Goal: Navigation & Orientation: Find specific page/section

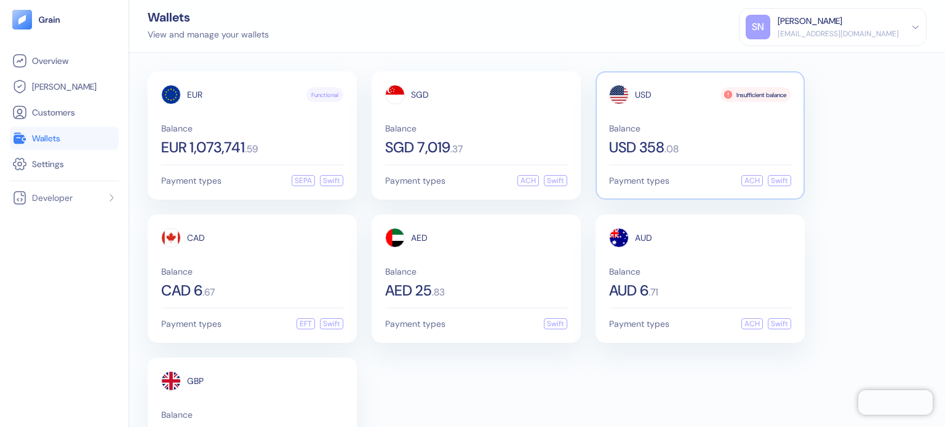
click at [683, 123] on div "USD Insufficient balance Balance USD 358 . 08" at bounding box center [700, 120] width 182 height 70
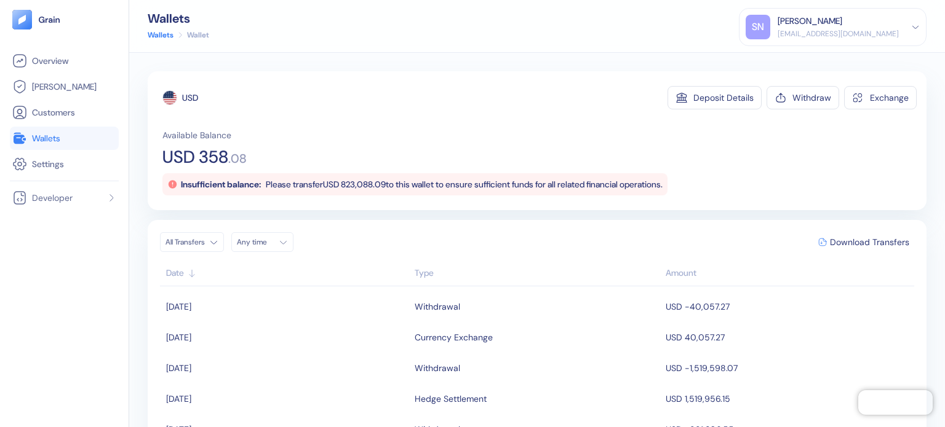
click at [54, 19] on img at bounding box center [49, 19] width 23 height 9
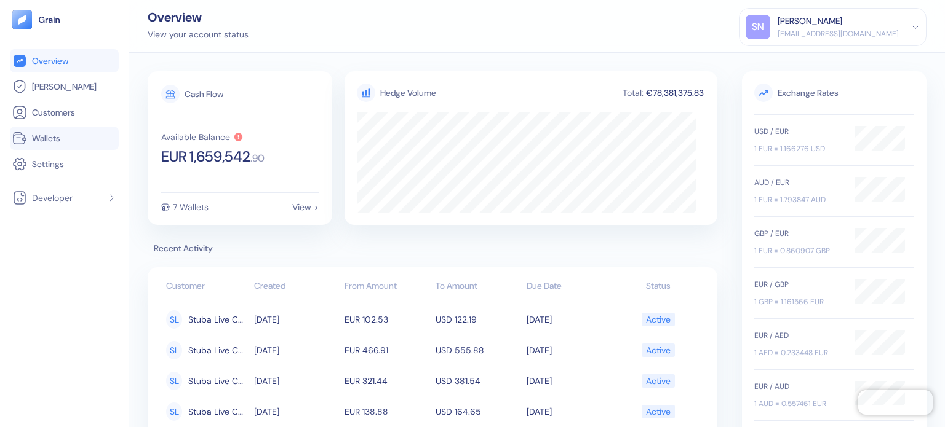
click at [59, 142] on span "Wallets" at bounding box center [46, 138] width 28 height 12
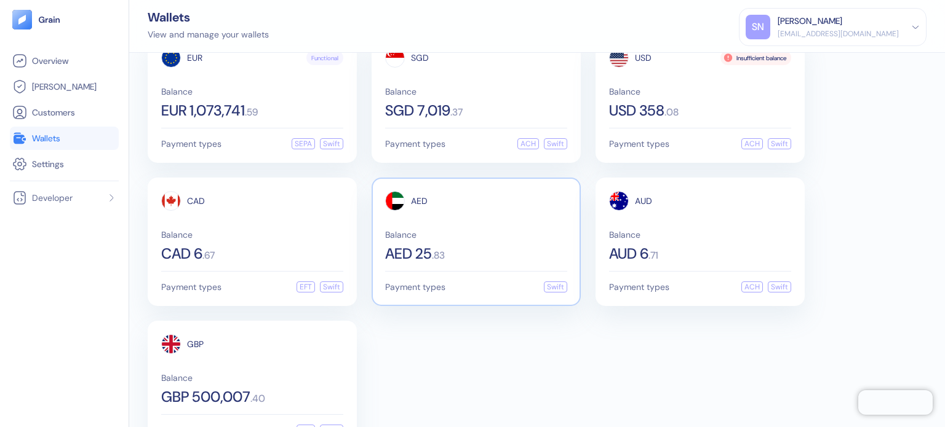
scroll to position [74, 0]
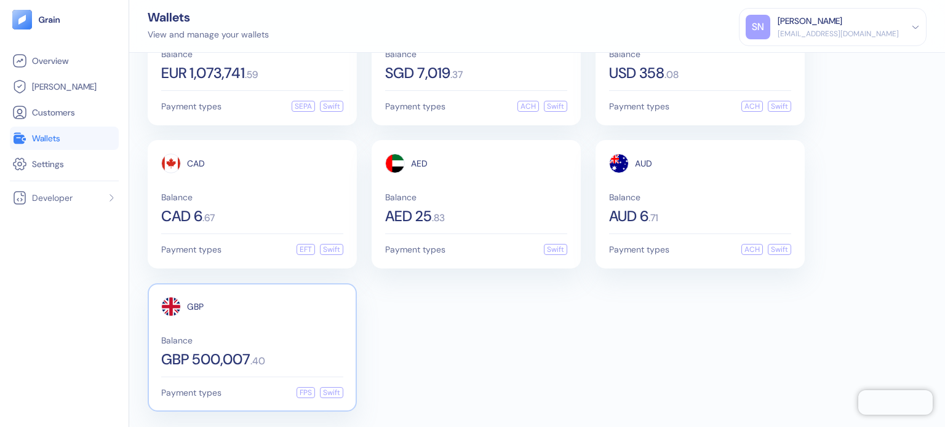
click at [251, 336] on span "Balance" at bounding box center [252, 340] width 182 height 9
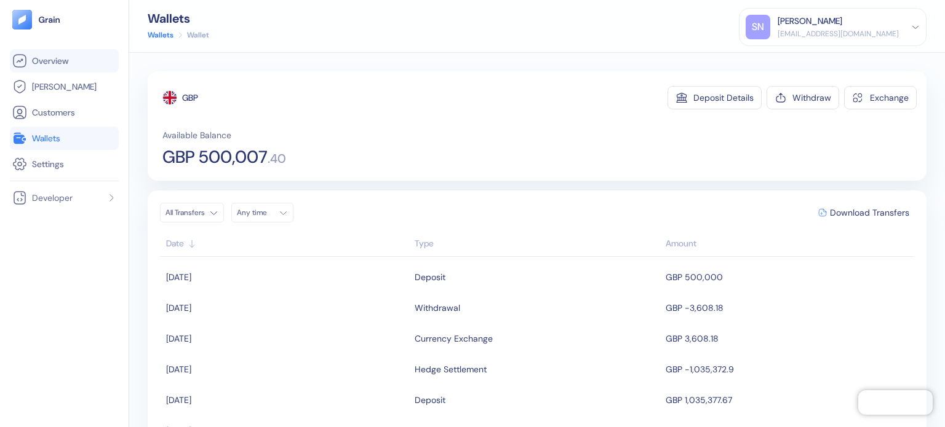
click at [84, 54] on link "Overview" at bounding box center [64, 61] width 104 height 15
